Goal: Transaction & Acquisition: Purchase product/service

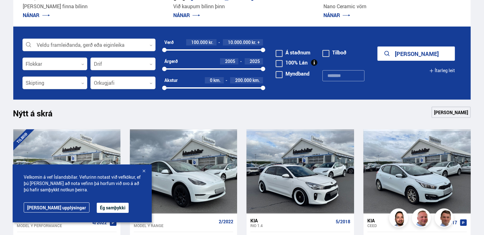
scroll to position [188, 0]
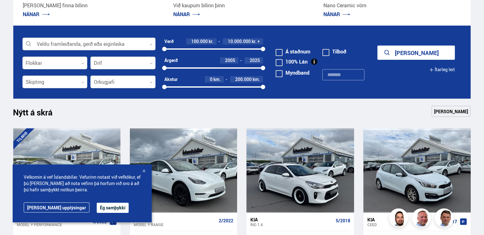
click at [96, 46] on div at bounding box center [88, 44] width 133 height 13
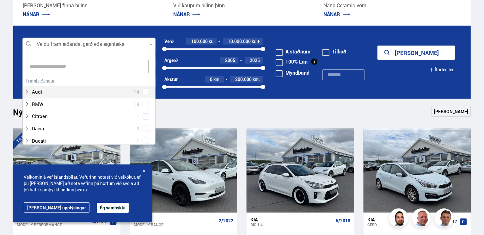
scroll to position [0, 0]
click at [68, 89] on div at bounding box center [82, 91] width 117 height 9
click at [143, 91] on div "Audi 14 Audi A3 3 Audi A6 1 Audi e-tron 5 Audi Q5 2 Audi Q7 2 Audi Q8 1" at bounding box center [89, 123] width 132 height 95
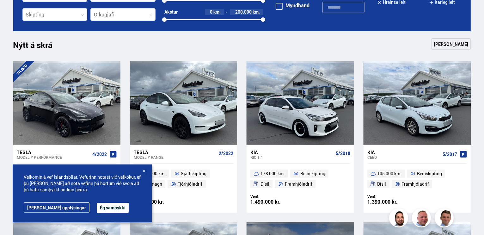
scroll to position [271, 0]
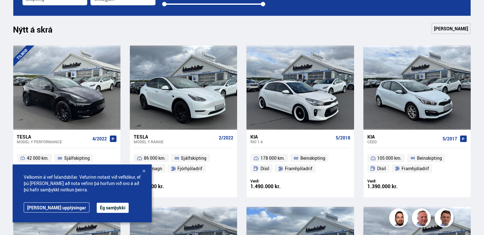
click at [142, 171] on div at bounding box center [144, 171] width 6 height 6
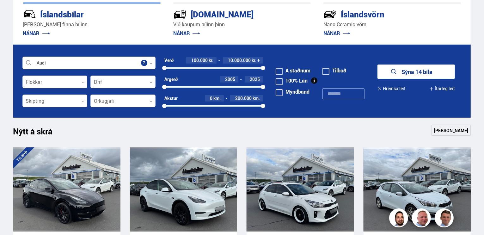
scroll to position [171, 0]
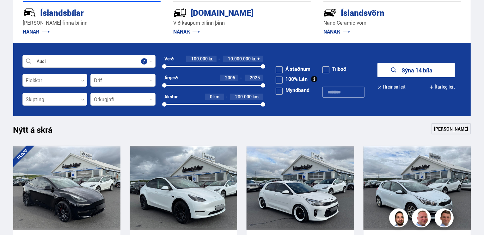
click at [419, 70] on button "Sýna 14 bíla" at bounding box center [415, 70] width 77 height 14
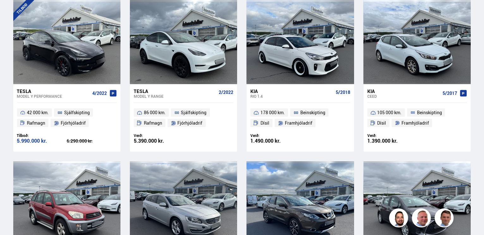
scroll to position [318, 0]
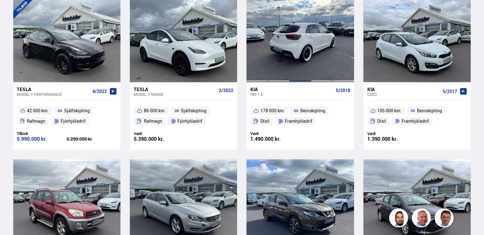
click at [291, 72] on div at bounding box center [299, 40] width 21 height 84
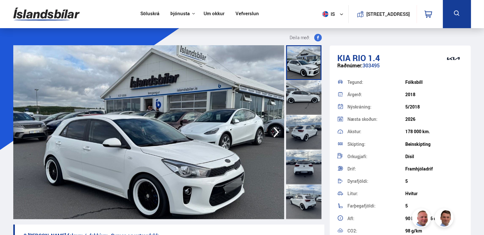
click at [275, 129] on icon "button" at bounding box center [276, 132] width 6 height 10
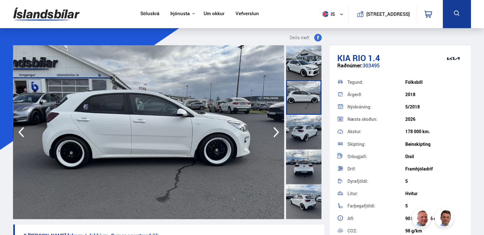
click at [275, 130] on icon "button" at bounding box center [276, 131] width 13 height 15
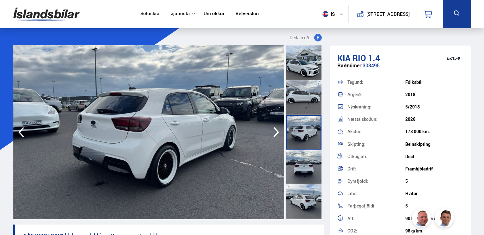
click at [275, 130] on icon "button" at bounding box center [276, 131] width 13 height 15
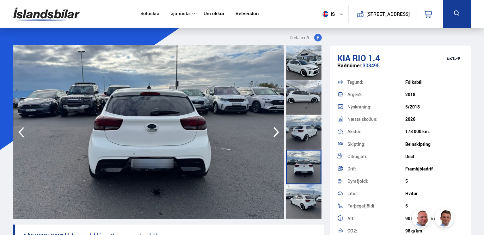
click at [275, 130] on icon "button" at bounding box center [276, 131] width 13 height 15
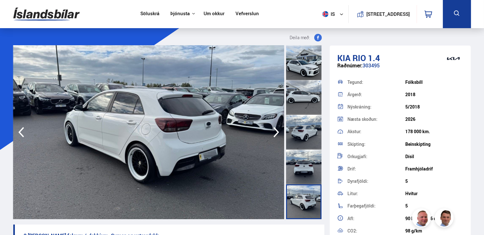
click at [275, 130] on icon "button" at bounding box center [276, 131] width 13 height 15
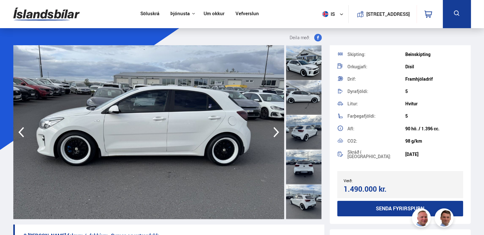
scroll to position [91, 0]
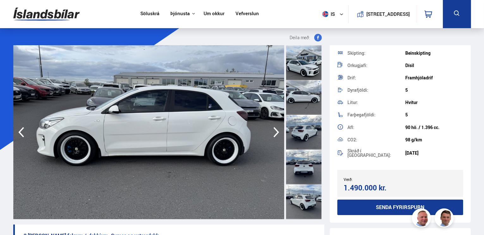
click at [276, 137] on icon "button" at bounding box center [276, 131] width 13 height 15
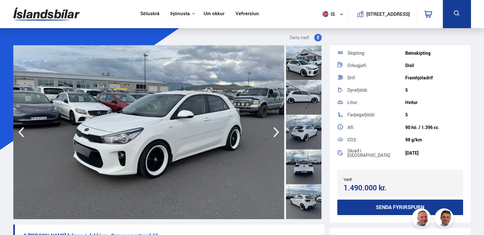
click at [276, 137] on icon "button" at bounding box center [276, 131] width 13 height 15
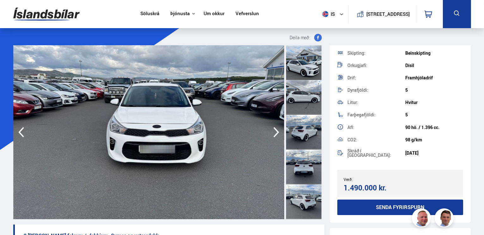
click at [276, 137] on icon "button" at bounding box center [276, 131] width 13 height 15
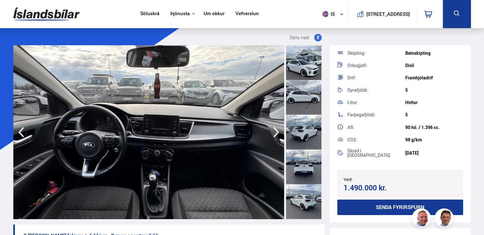
click at [276, 137] on icon "button" at bounding box center [276, 131] width 13 height 15
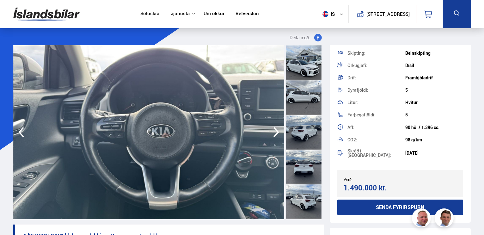
click at [276, 137] on icon "button" at bounding box center [276, 131] width 13 height 15
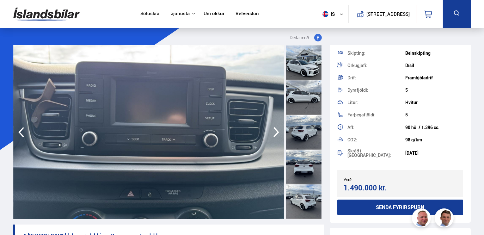
click at [276, 137] on icon "button" at bounding box center [276, 131] width 13 height 15
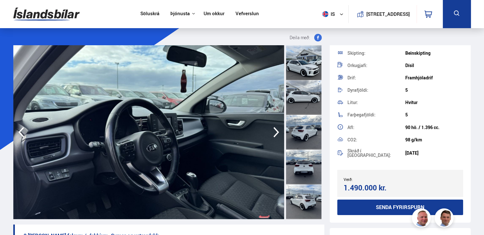
click at [276, 137] on icon "button" at bounding box center [276, 131] width 13 height 15
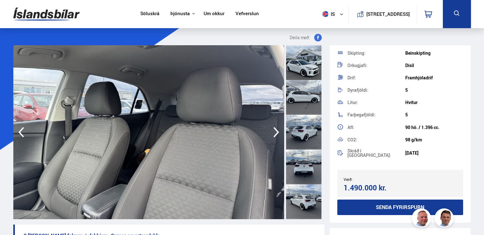
click at [276, 137] on icon "button" at bounding box center [276, 131] width 13 height 15
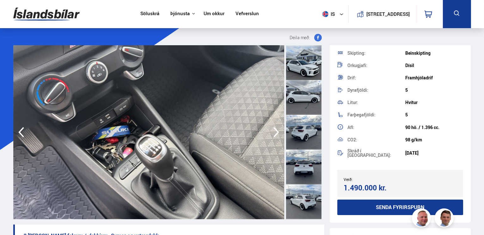
click at [276, 137] on icon "button" at bounding box center [276, 131] width 13 height 15
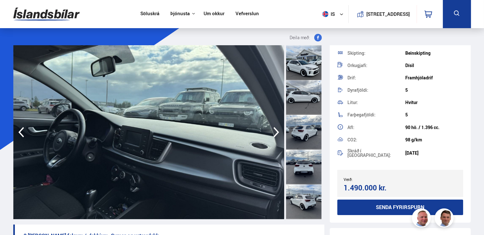
click at [276, 137] on icon "button" at bounding box center [276, 131] width 13 height 15
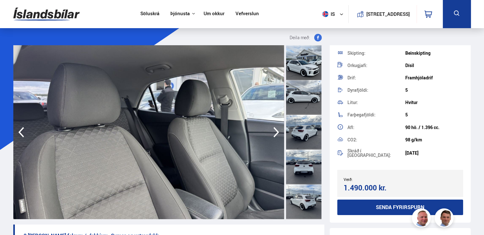
click at [276, 137] on icon "button" at bounding box center [276, 131] width 13 height 15
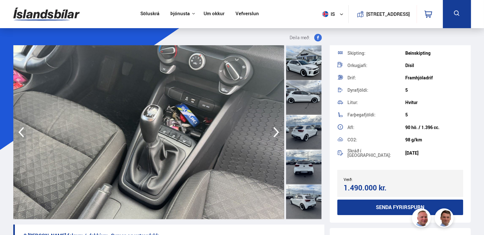
click at [276, 137] on icon "button" at bounding box center [276, 131] width 13 height 15
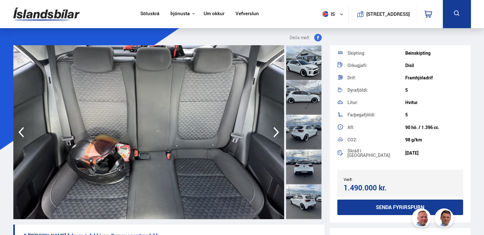
click at [276, 137] on icon "button" at bounding box center [276, 131] width 13 height 15
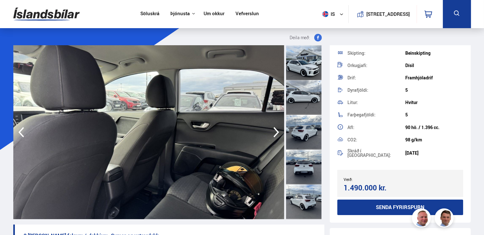
click at [276, 137] on icon "button" at bounding box center [276, 131] width 13 height 15
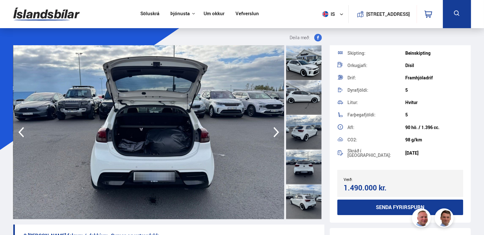
click at [276, 137] on icon "button" at bounding box center [276, 131] width 13 height 15
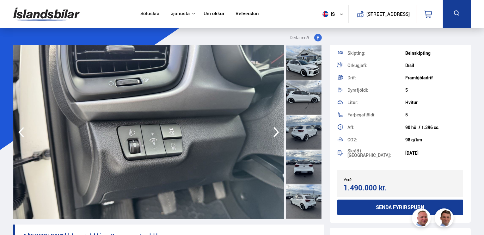
click at [276, 137] on icon "button" at bounding box center [276, 131] width 13 height 15
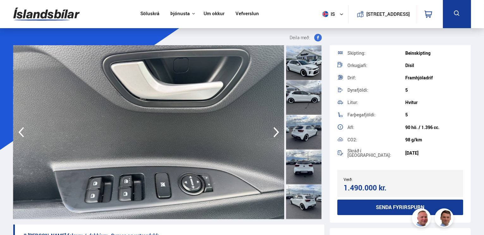
click at [276, 137] on icon "button" at bounding box center [276, 131] width 13 height 15
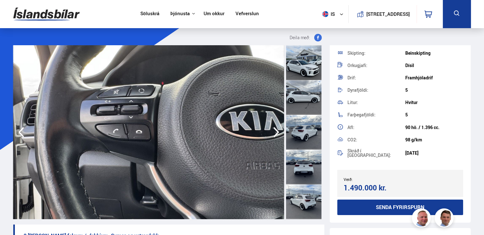
click at [276, 137] on icon "button" at bounding box center [276, 131] width 13 height 15
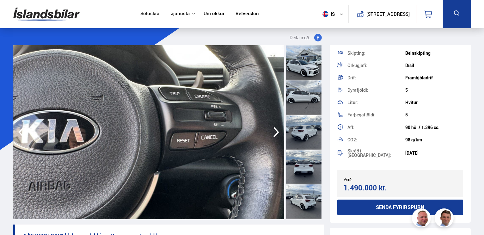
click at [276, 137] on icon "button" at bounding box center [276, 131] width 13 height 15
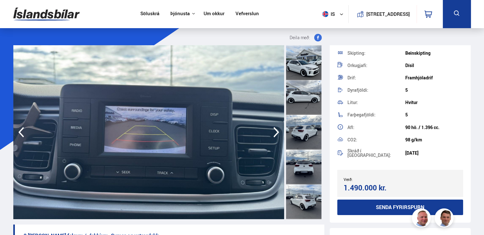
click at [276, 137] on icon "button" at bounding box center [276, 131] width 13 height 15
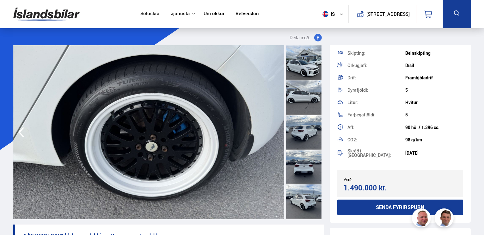
click at [276, 137] on img at bounding box center [148, 132] width 271 height 174
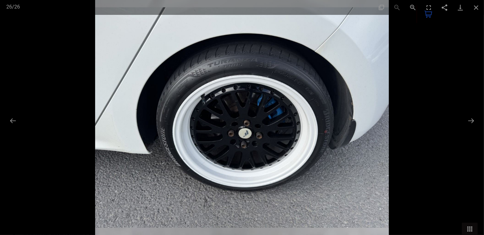
click at [276, 137] on img at bounding box center [241, 117] width 293 height 235
